Goal: Information Seeking & Learning: Get advice/opinions

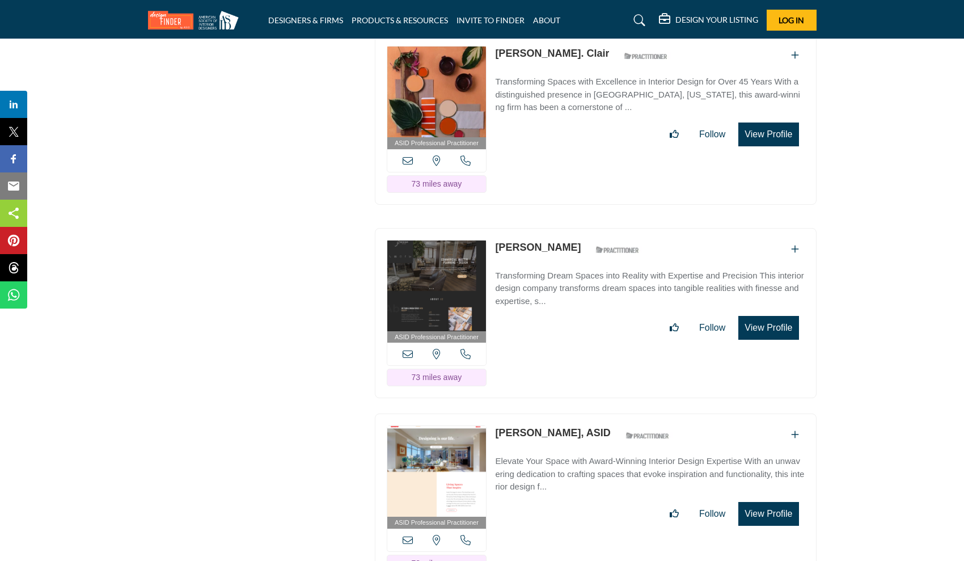
scroll to position [23370, 0]
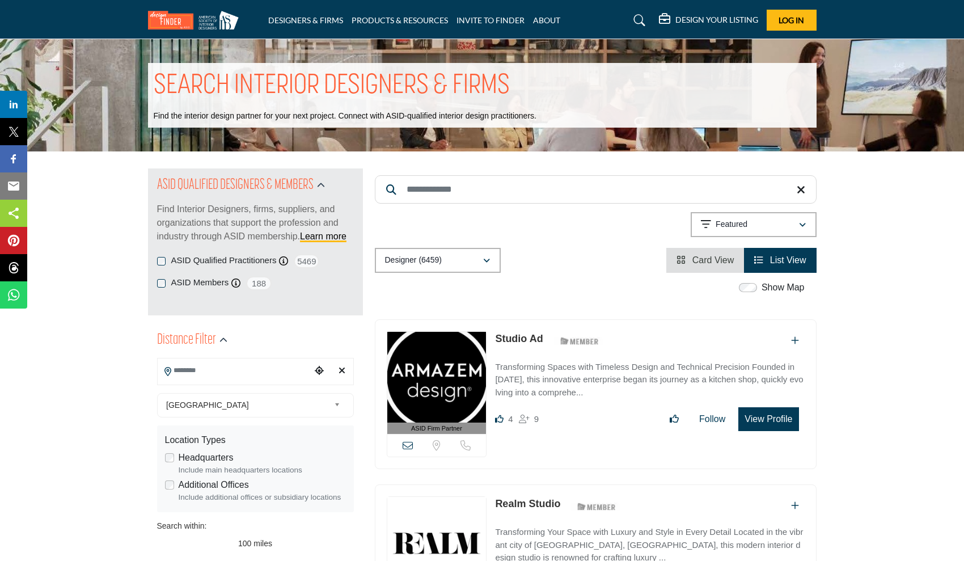
click at [319, 371] on icon "Choose your current location" at bounding box center [319, 370] width 9 height 9
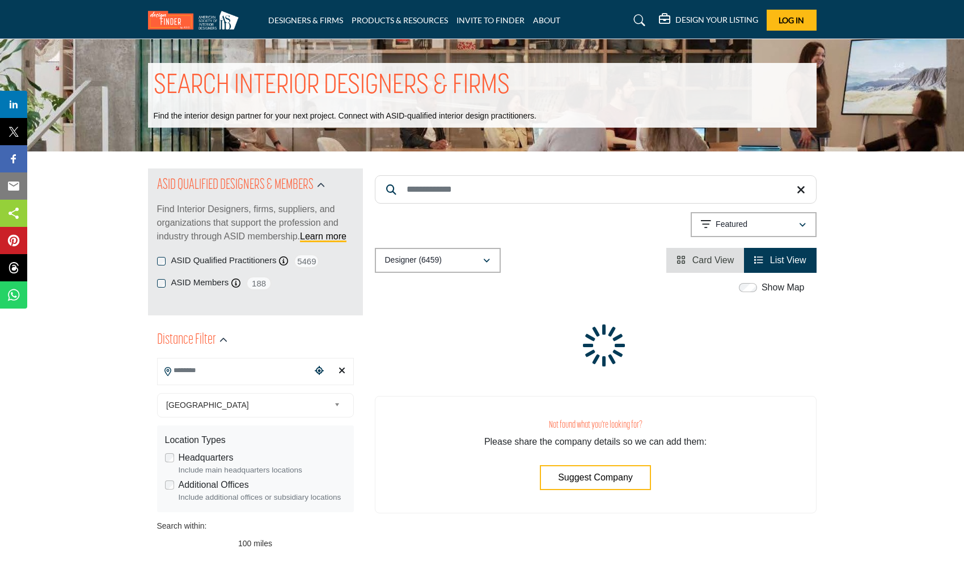
type input "**********"
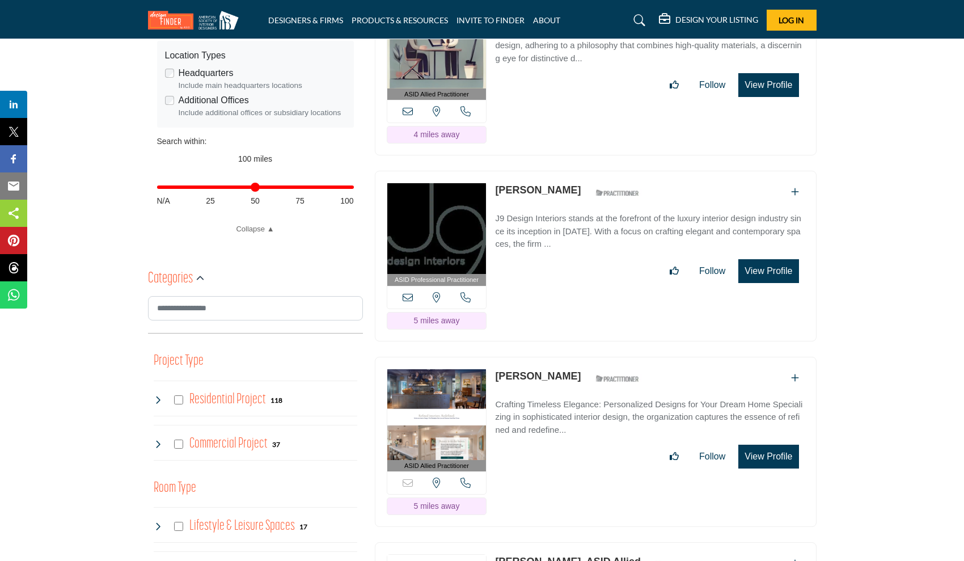
scroll to position [386, 0]
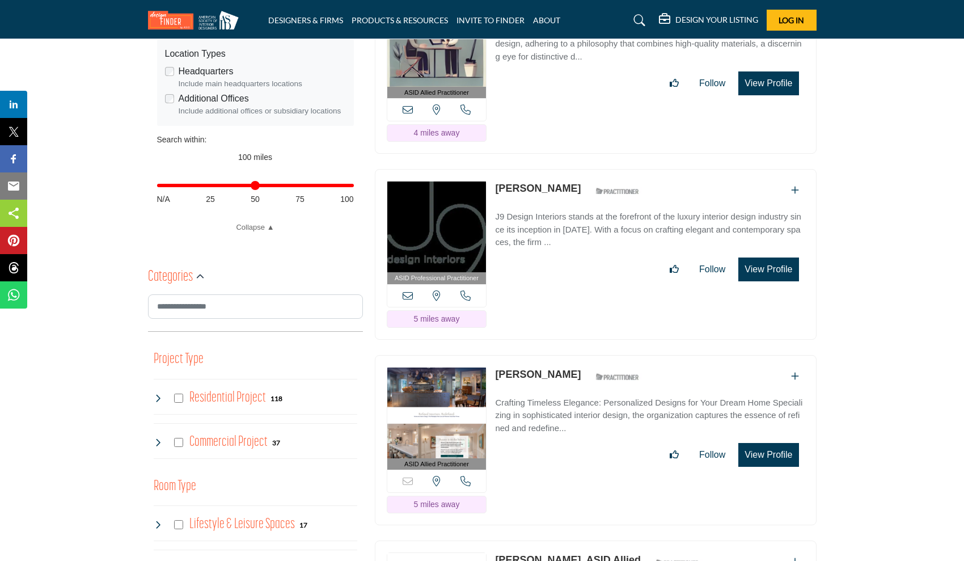
click at [544, 230] on p "J9 Design Interiors stands at the forefront of the luxury interior design indus…" at bounding box center [649, 229] width 309 height 39
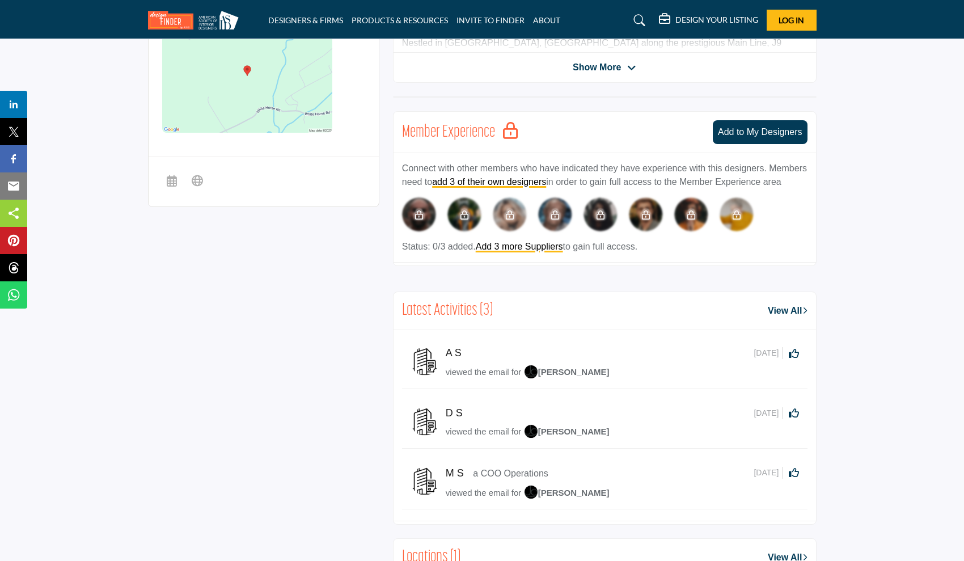
scroll to position [447, 0]
click at [455, 359] on h5 "A S" at bounding box center [458, 352] width 24 height 12
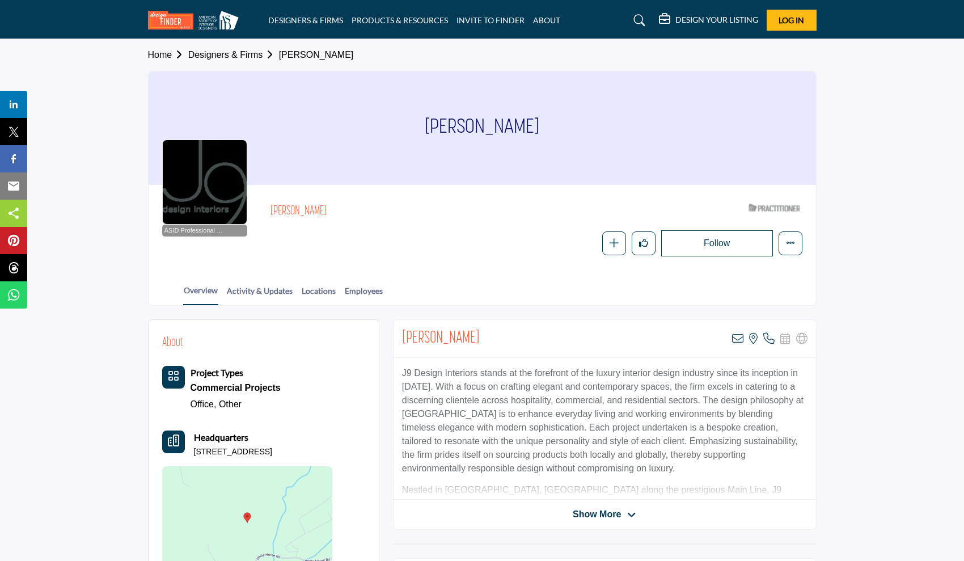
scroll to position [0, 0]
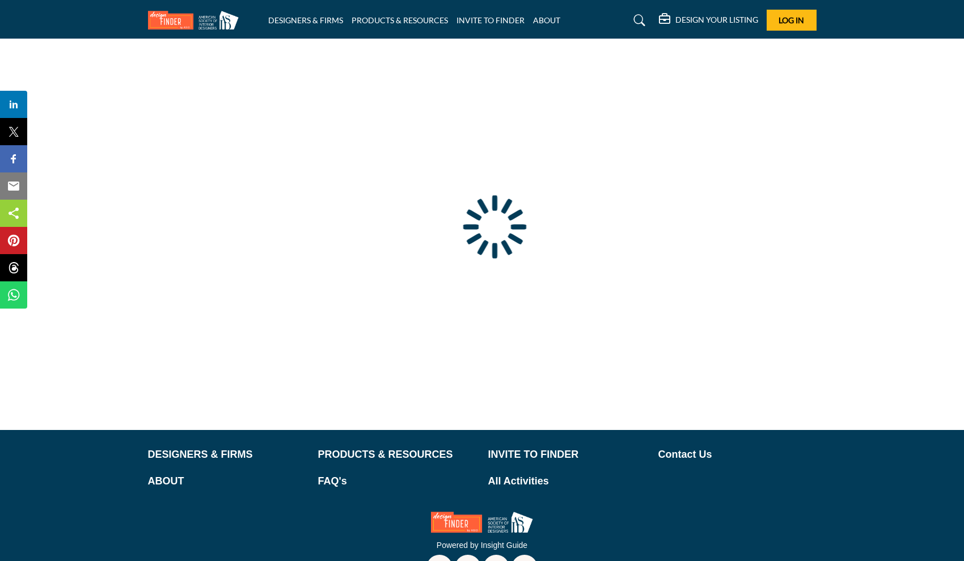
type input "**********"
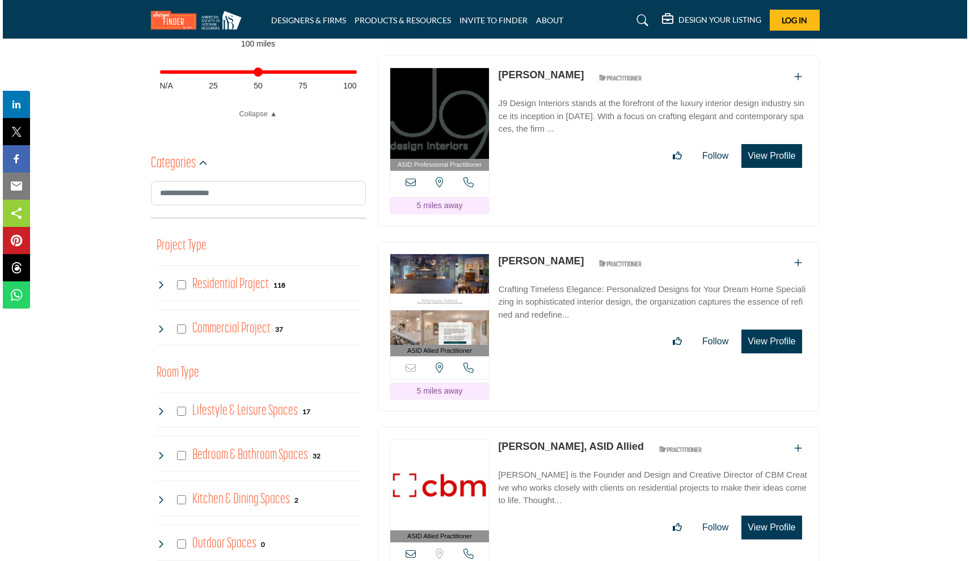
scroll to position [502, 0]
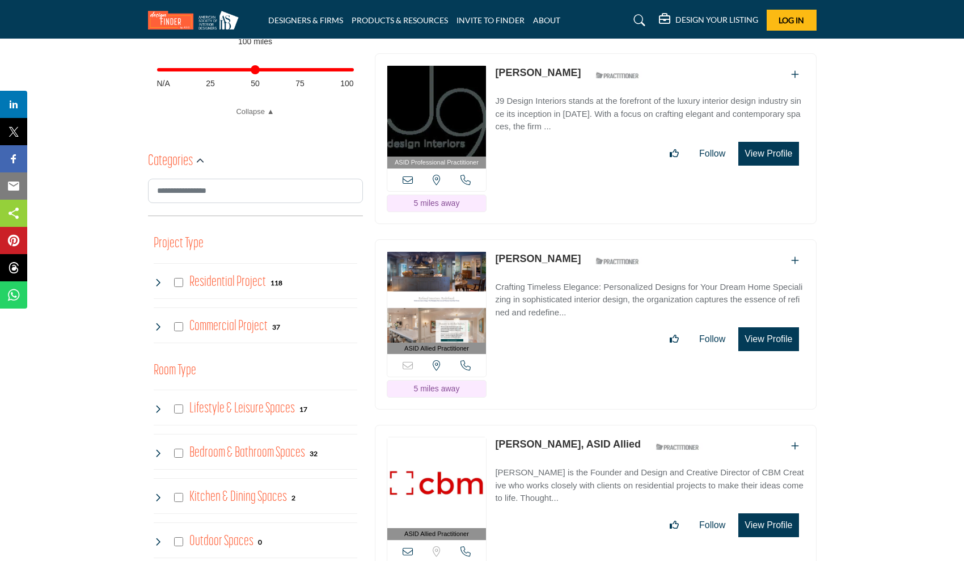
click at [753, 335] on button "View Profile" at bounding box center [768, 339] width 60 height 24
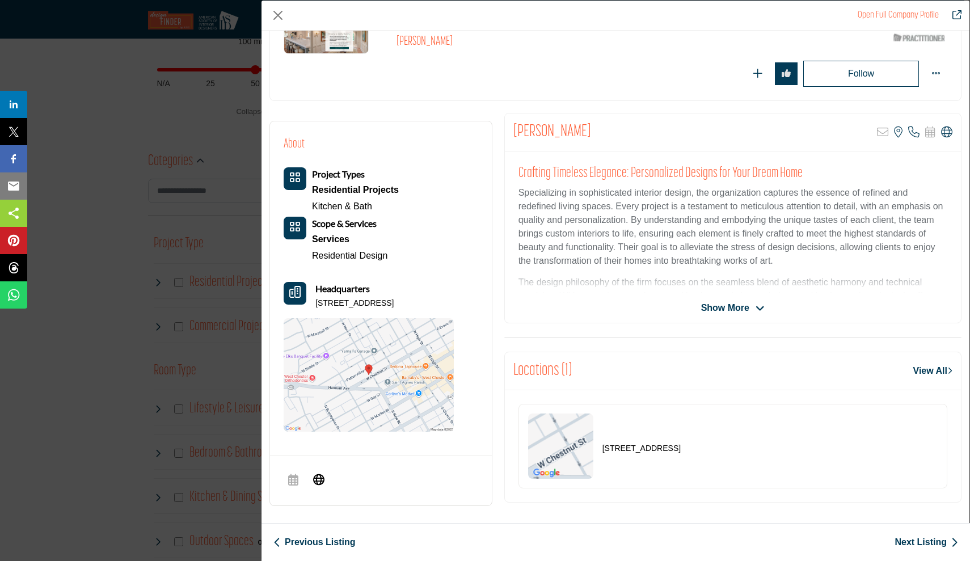
scroll to position [152, 0]
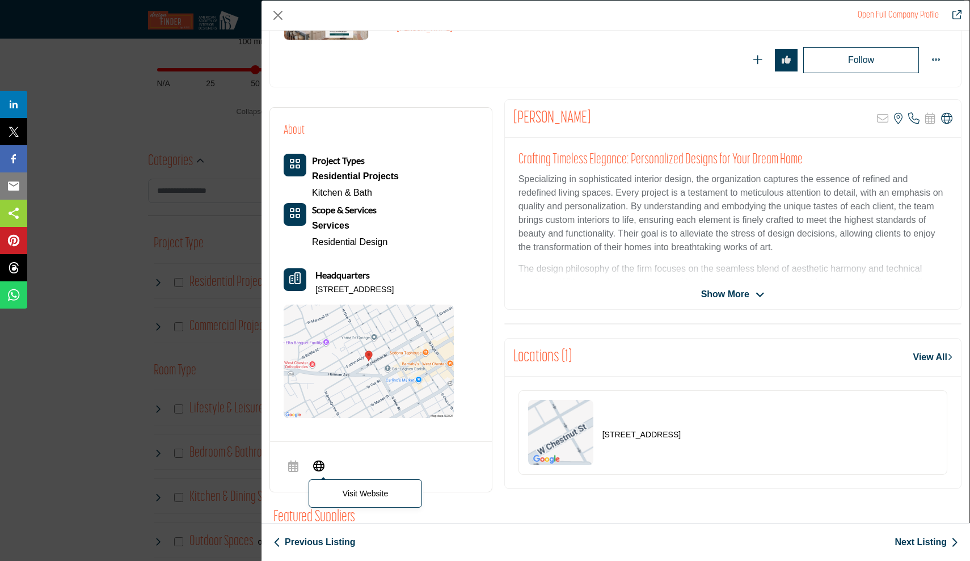
click at [322, 463] on icon "Company Data Modal" at bounding box center [318, 465] width 11 height 14
click at [906, 539] on link "Next Listing" at bounding box center [926, 542] width 64 height 14
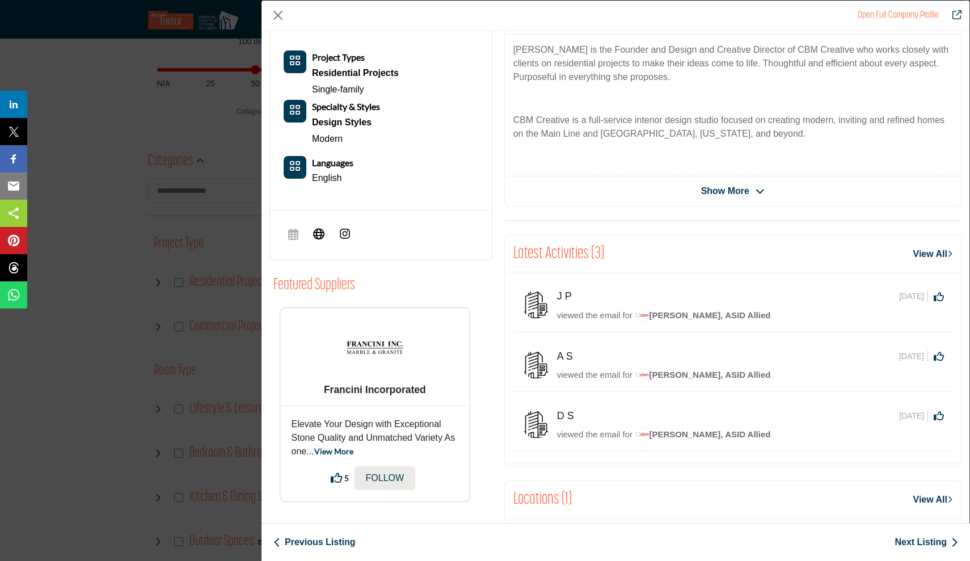
scroll to position [143, 0]
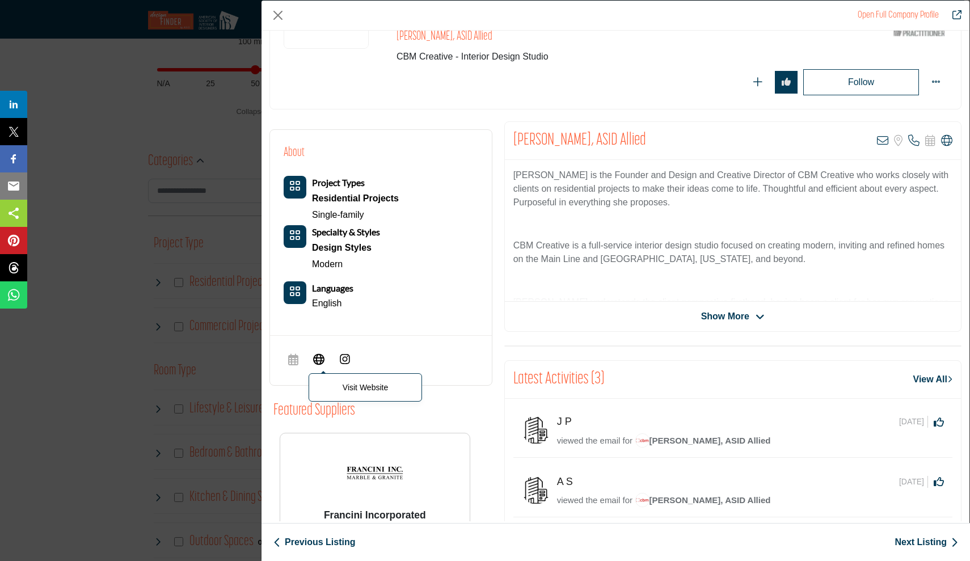
click at [317, 353] on icon "Company Data Modal" at bounding box center [318, 359] width 11 height 14
click at [905, 540] on link "Next Listing" at bounding box center [926, 542] width 64 height 14
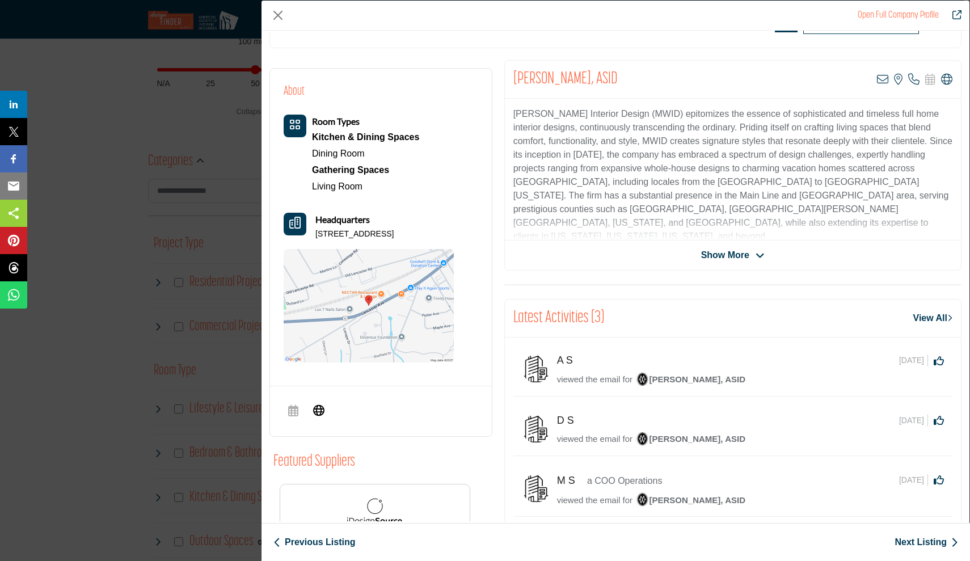
scroll to position [183, 0]
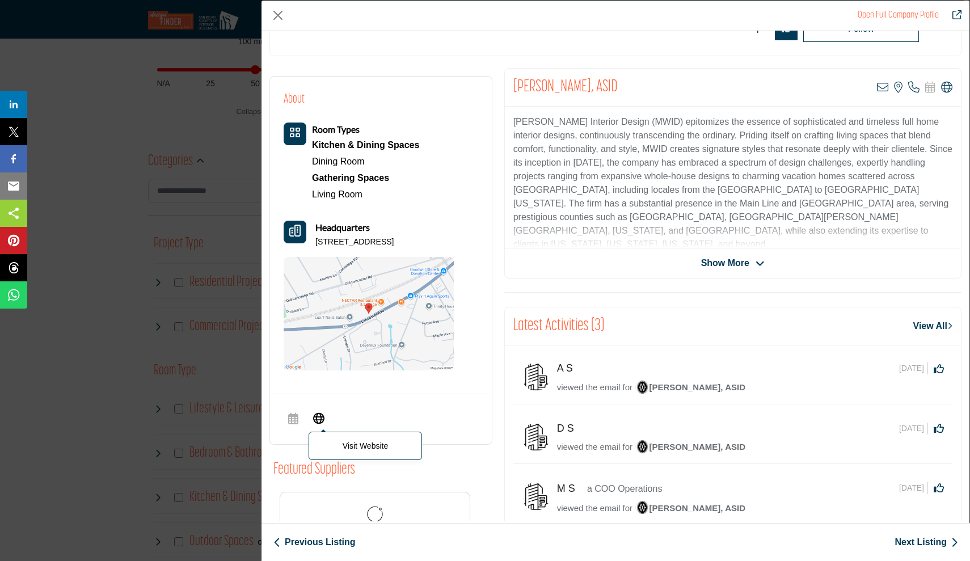
click at [316, 415] on icon "Company Data Modal" at bounding box center [318, 418] width 11 height 14
click at [900, 543] on link "Next Listing" at bounding box center [926, 542] width 64 height 14
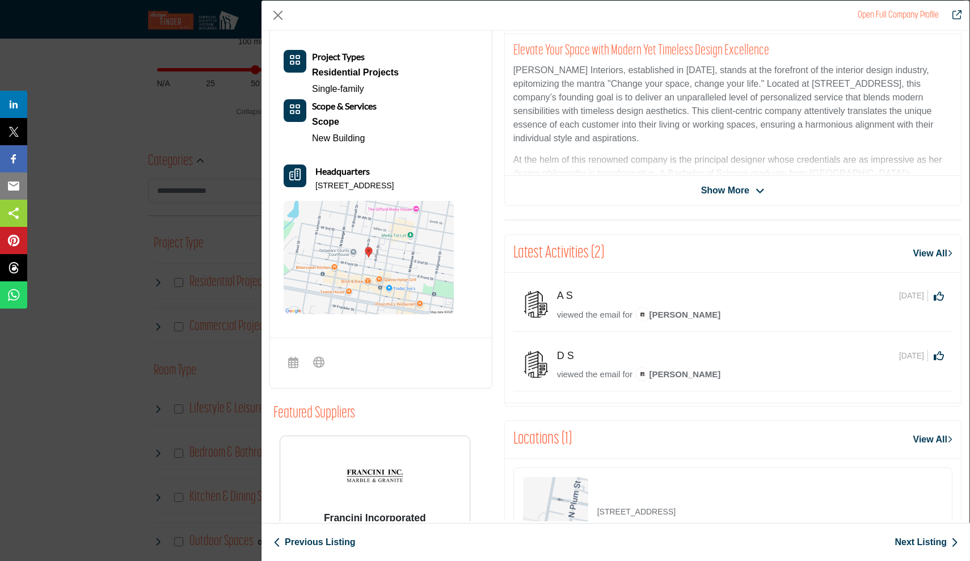
scroll to position [302, 0]
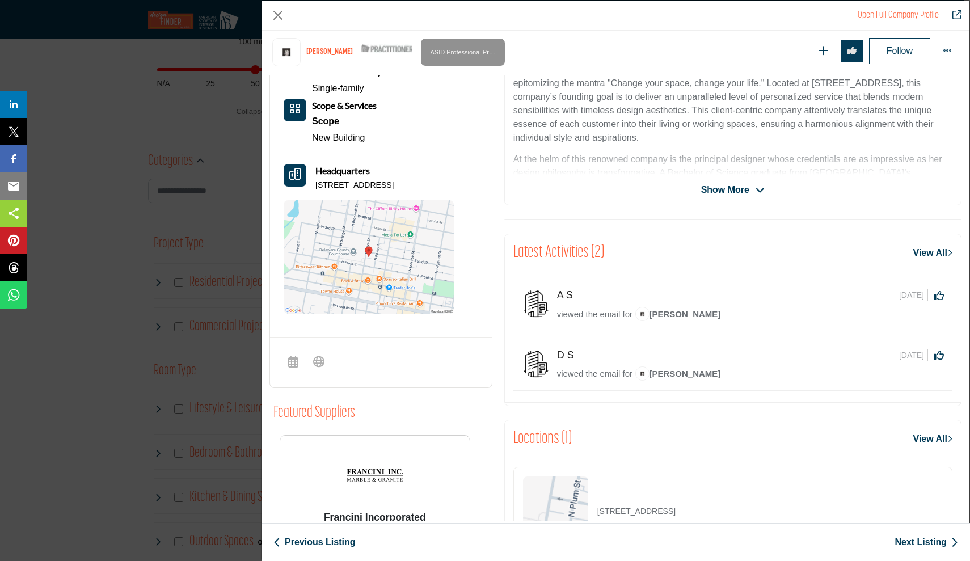
click at [905, 547] on link "Next Listing" at bounding box center [926, 542] width 64 height 14
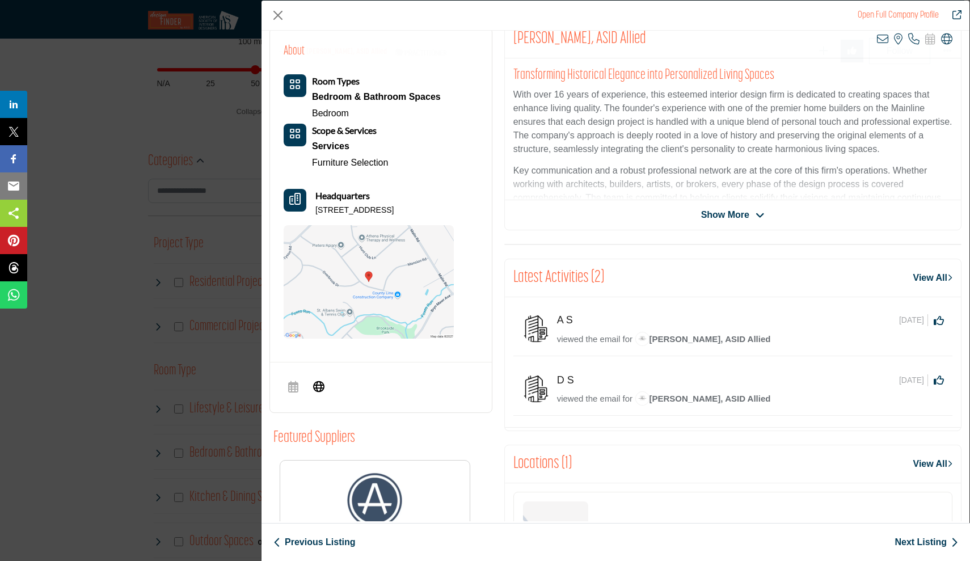
scroll to position [273, 0]
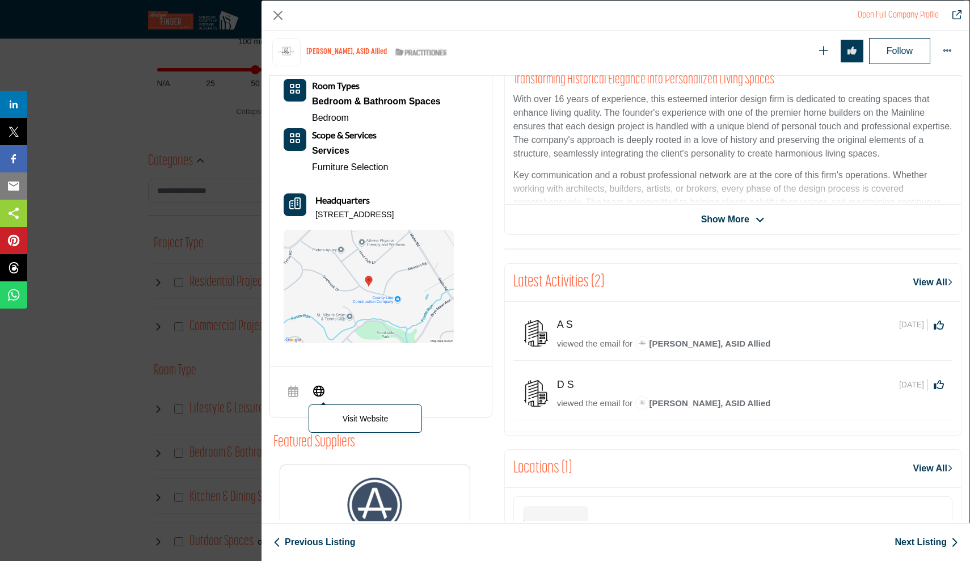
click at [320, 384] on icon "Company Data Modal" at bounding box center [318, 390] width 11 height 14
click at [918, 543] on link "Next Listing" at bounding box center [926, 542] width 64 height 14
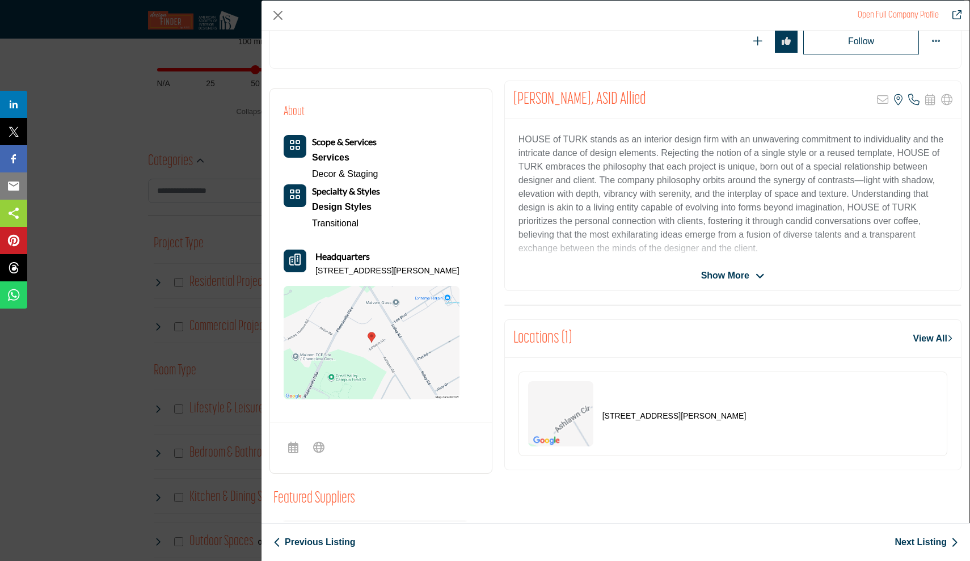
scroll to position [196, 0]
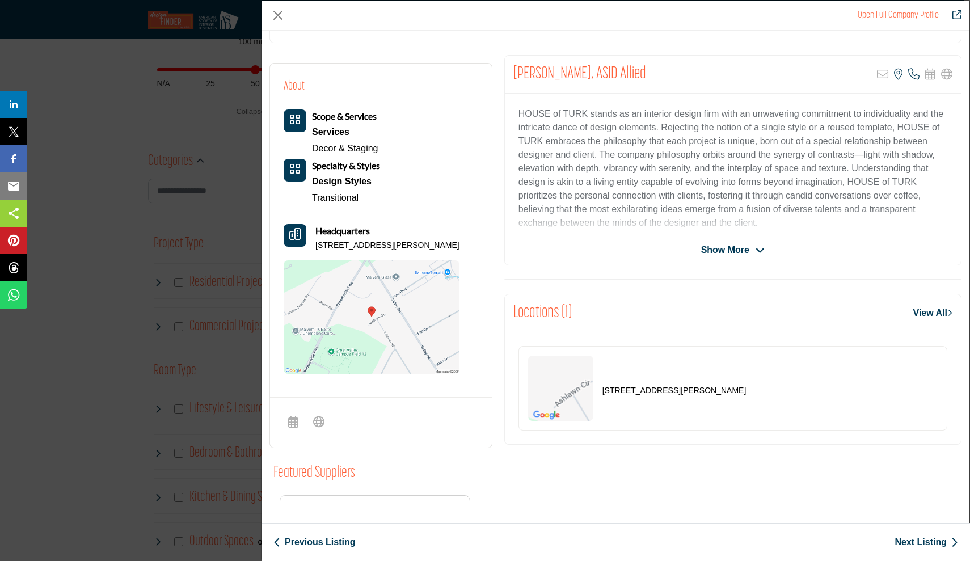
click at [945, 544] on link "Next Listing" at bounding box center [926, 542] width 64 height 14
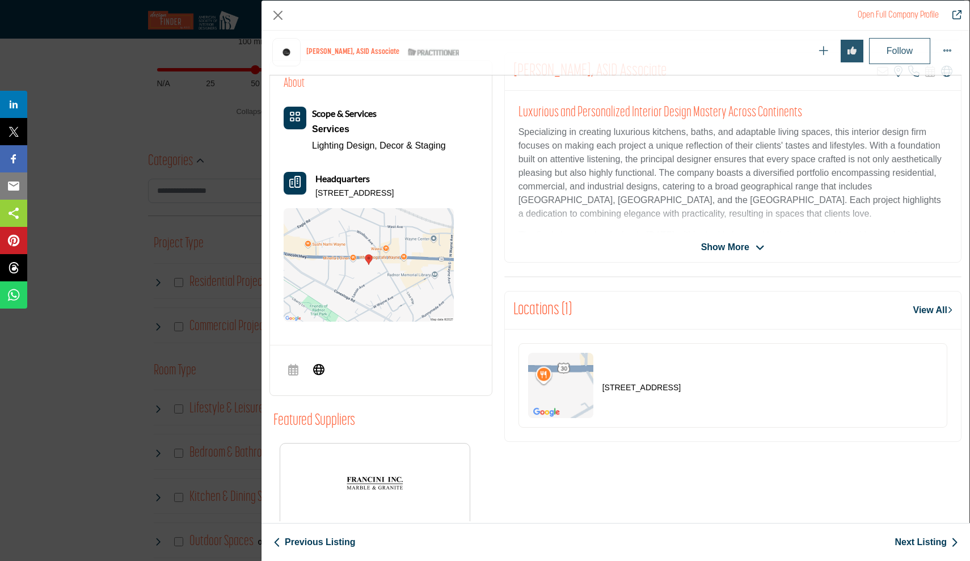
scroll to position [247, 0]
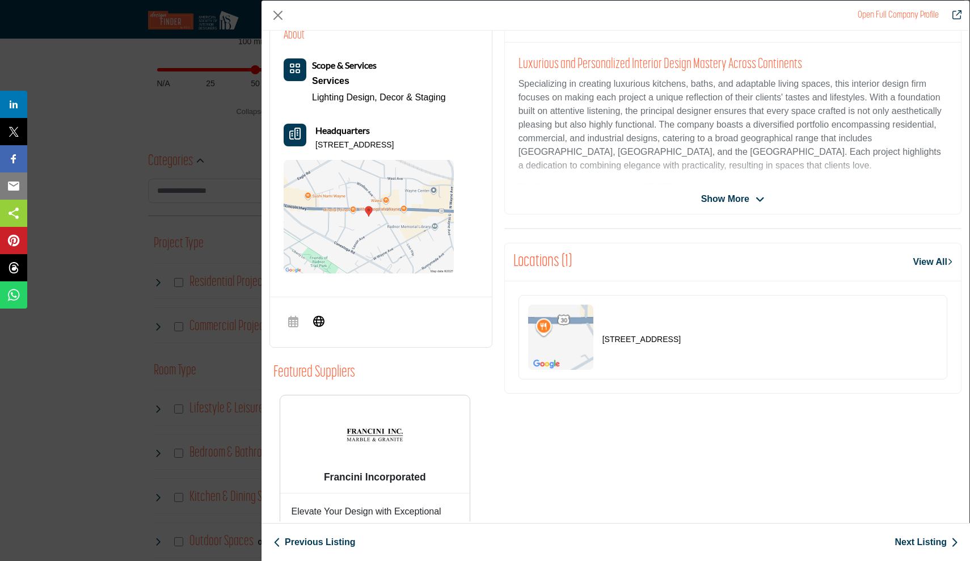
click at [904, 540] on link "Next Listing" at bounding box center [926, 542] width 64 height 14
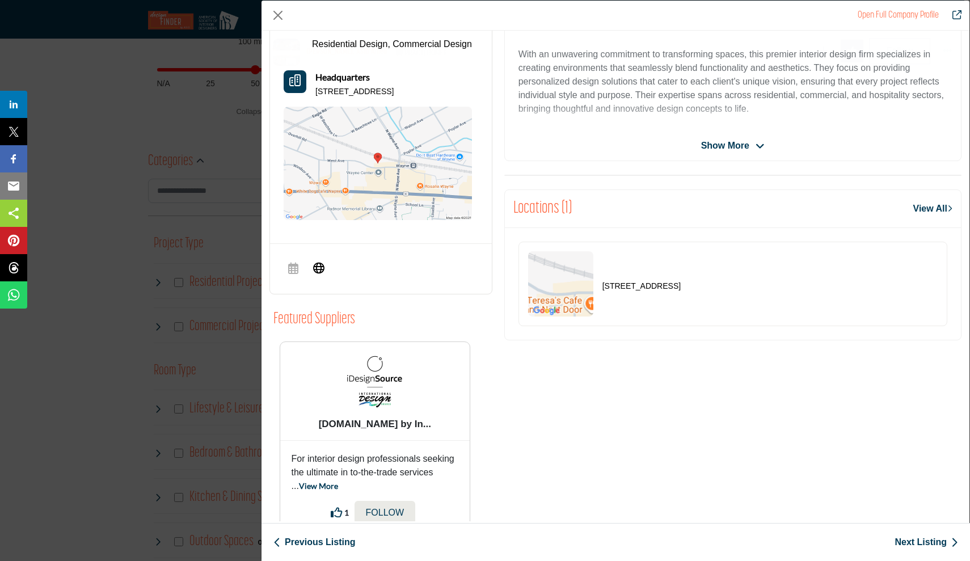
scroll to position [374, 0]
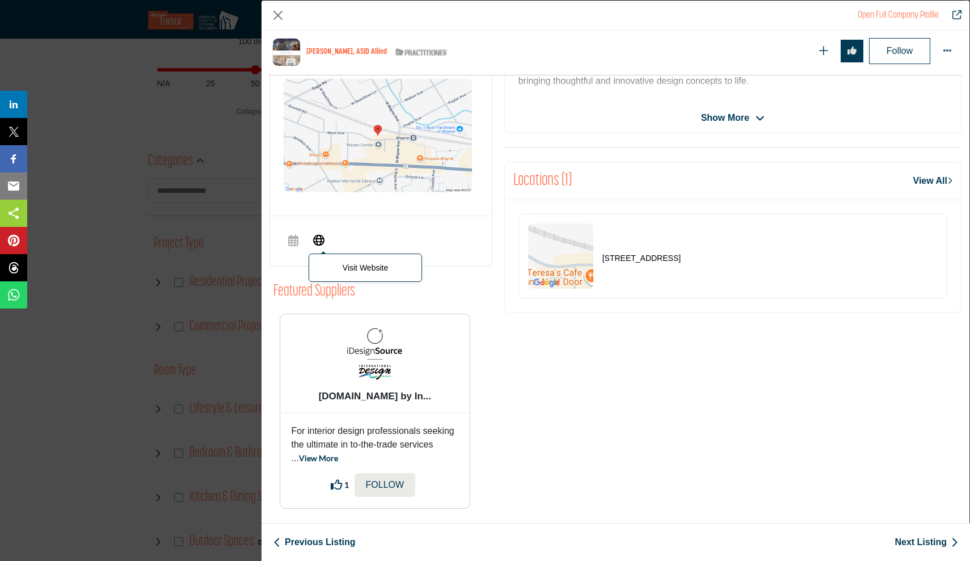
click at [317, 246] on icon "Company Data Modal" at bounding box center [318, 240] width 11 height 14
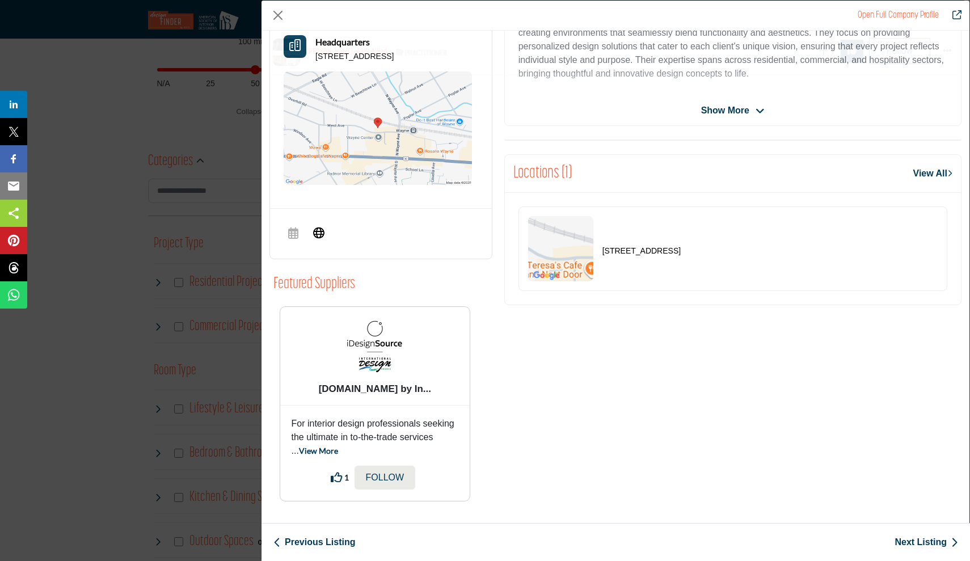
scroll to position [391, 0]
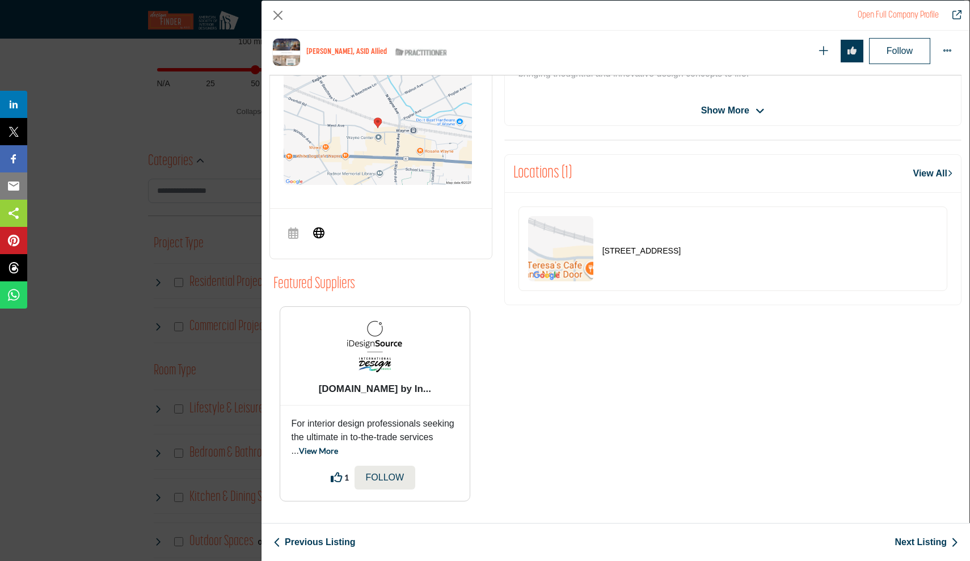
click at [918, 544] on link "Next Listing" at bounding box center [926, 542] width 64 height 14
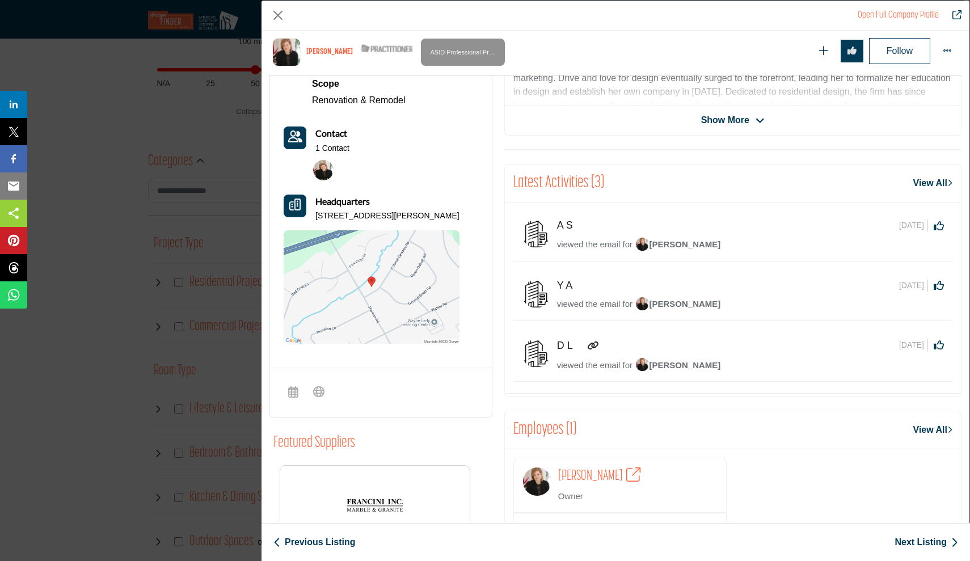
scroll to position [374, 0]
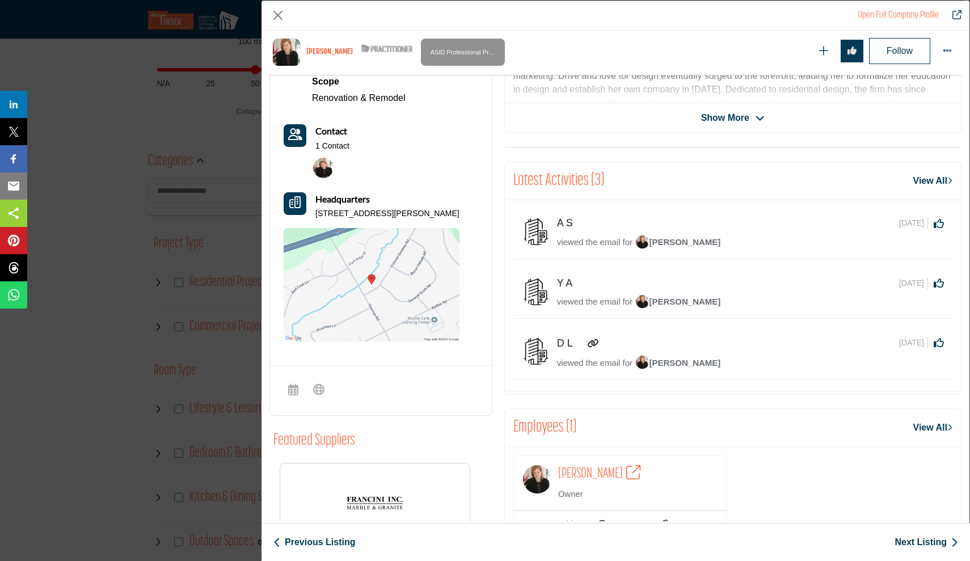
click at [913, 540] on link "Next Listing" at bounding box center [926, 542] width 64 height 14
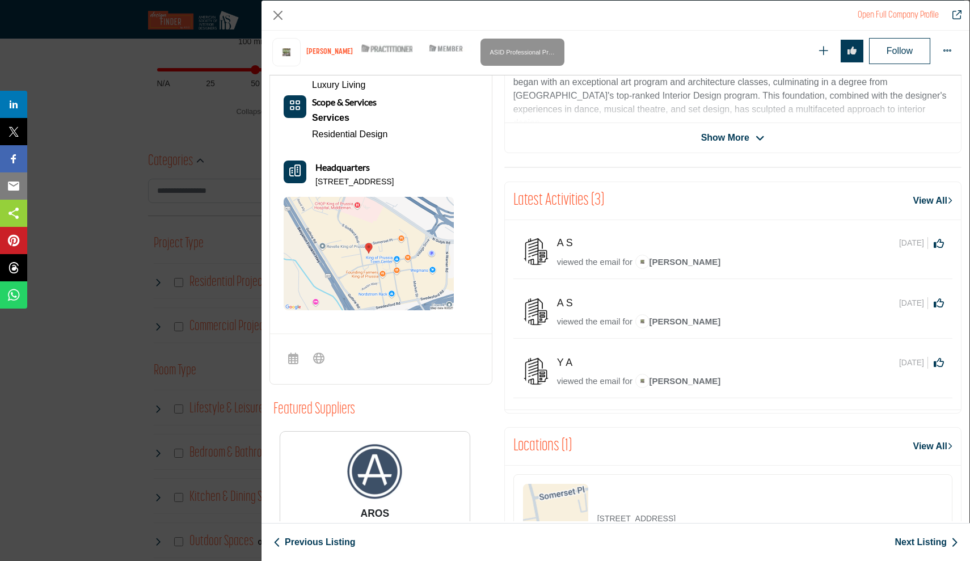
scroll to position [376, 0]
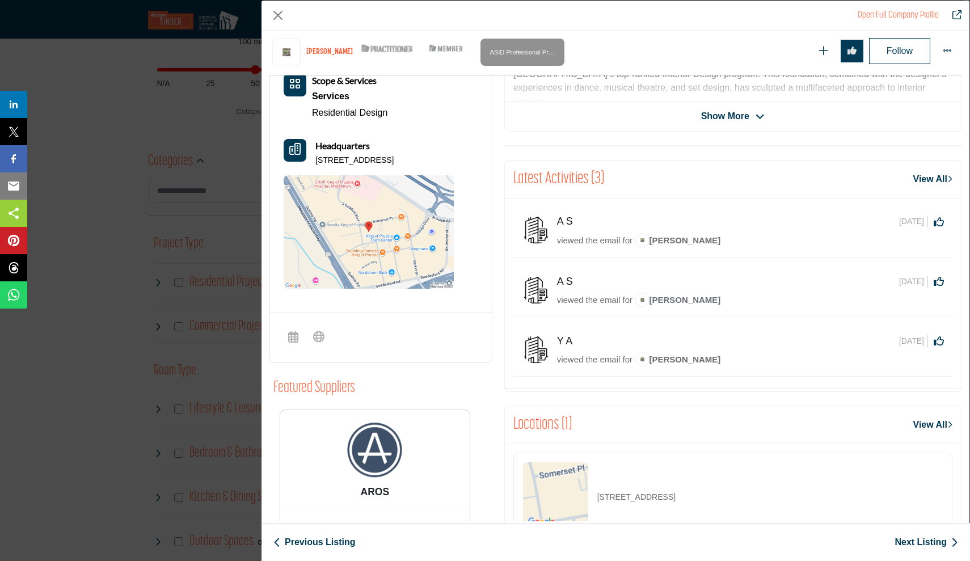
click at [921, 540] on link "Next Listing" at bounding box center [926, 542] width 64 height 14
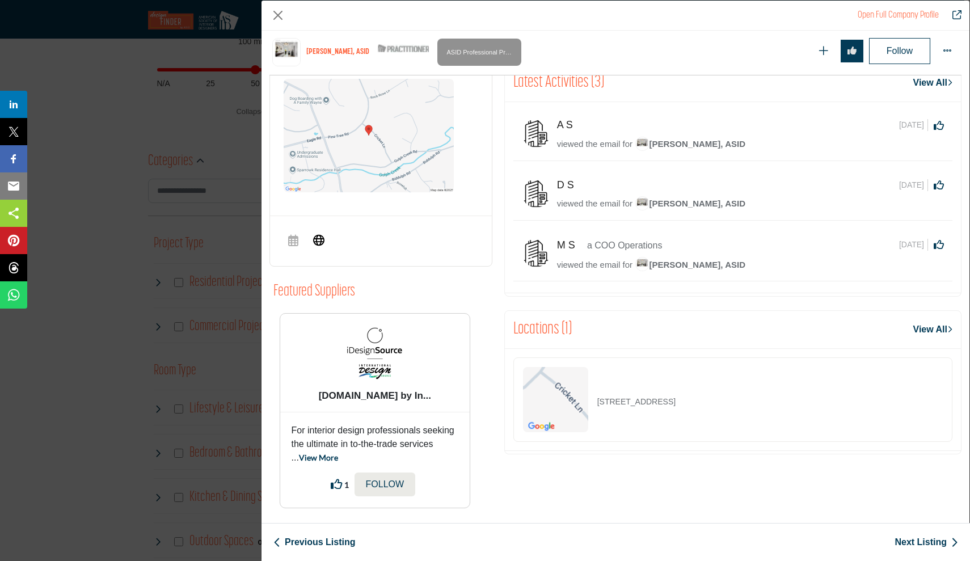
scroll to position [472, 0]
click at [910, 543] on link "Next Listing" at bounding box center [926, 542] width 64 height 14
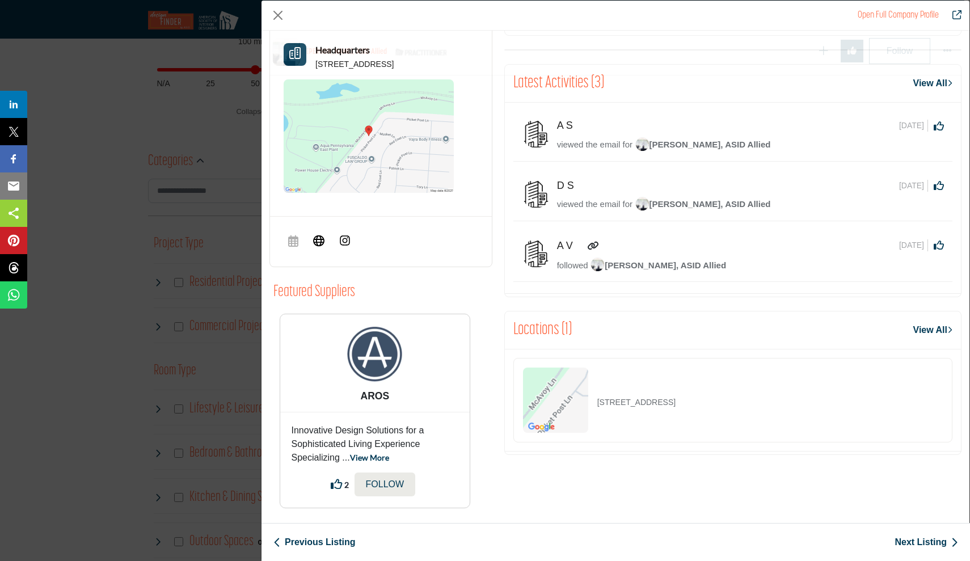
scroll to position [471, 0]
click at [908, 545] on link "Next Listing" at bounding box center [926, 542] width 64 height 14
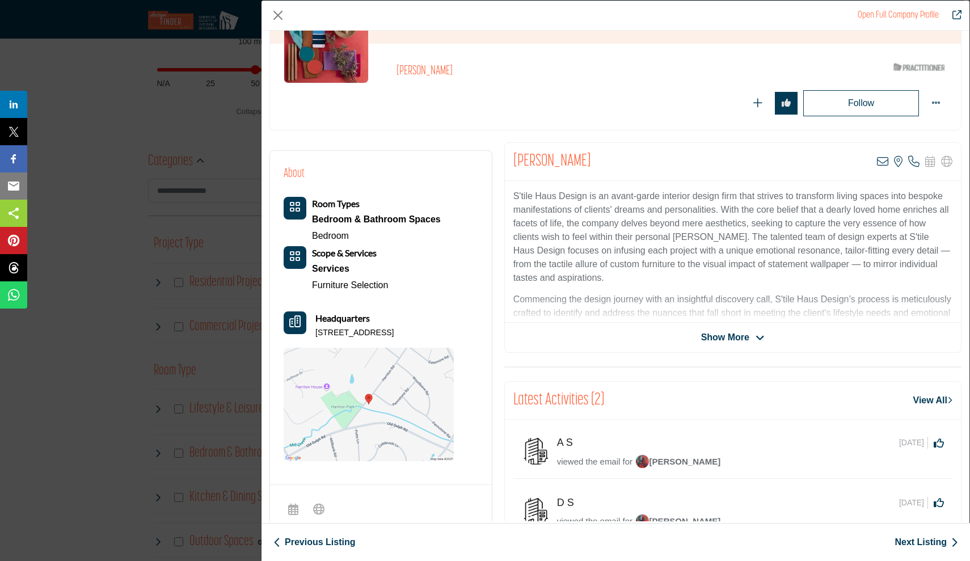
scroll to position [5, 0]
click at [927, 543] on link "Next Listing" at bounding box center [926, 542] width 64 height 14
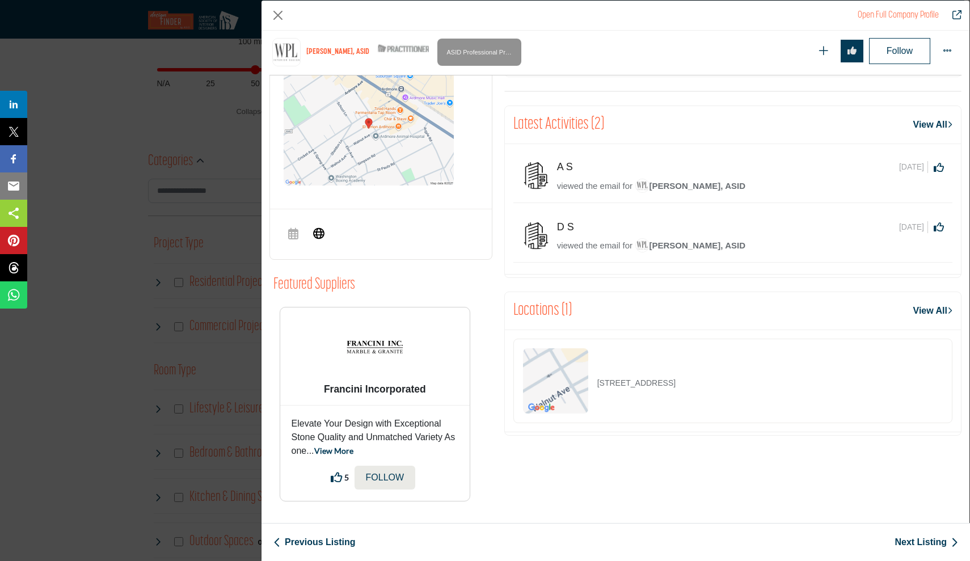
scroll to position [434, 0]
click at [322, 235] on icon "Company Data Modal" at bounding box center [318, 233] width 11 height 14
